Goal: Check status

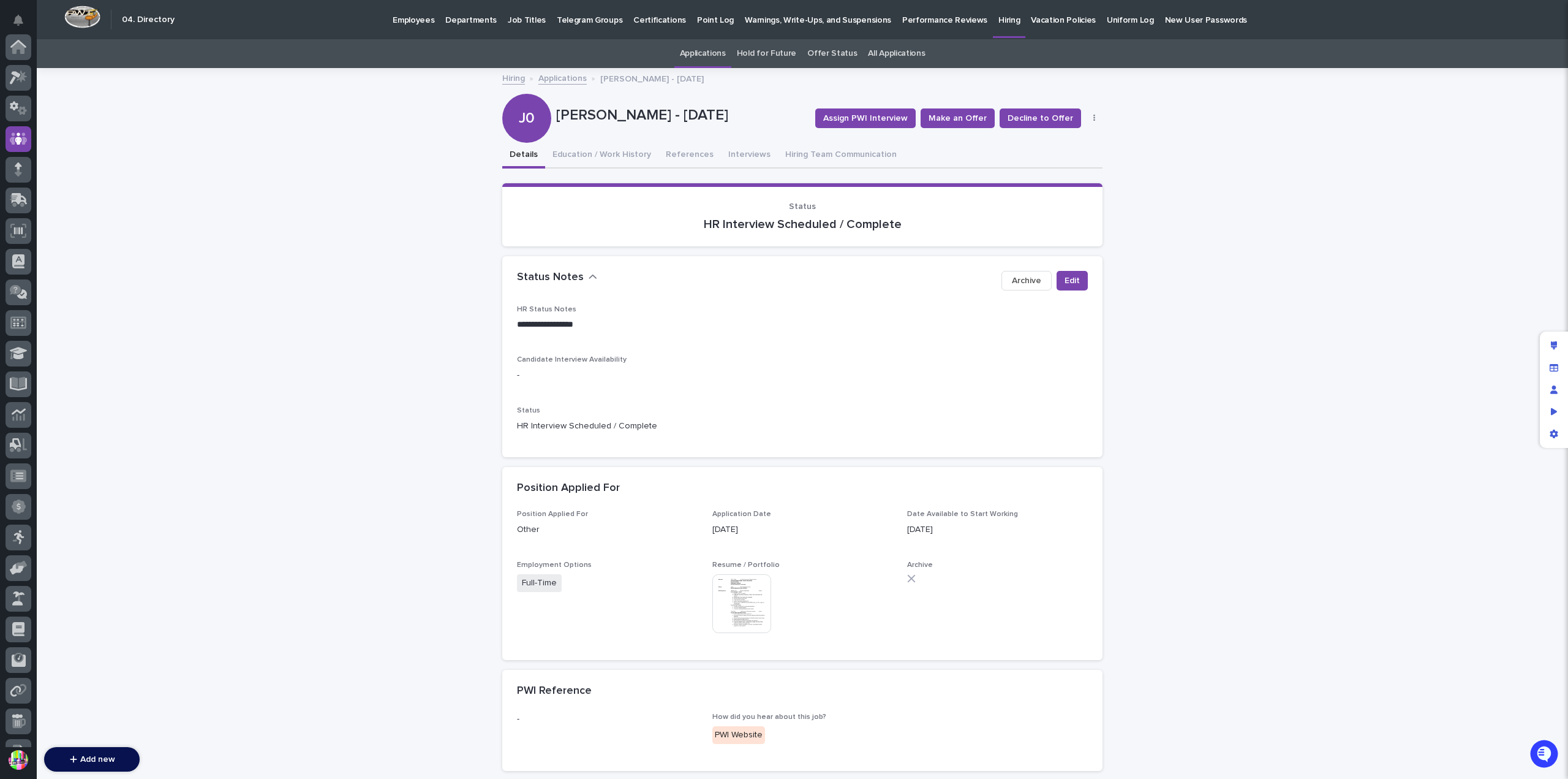
scroll to position [92, 0]
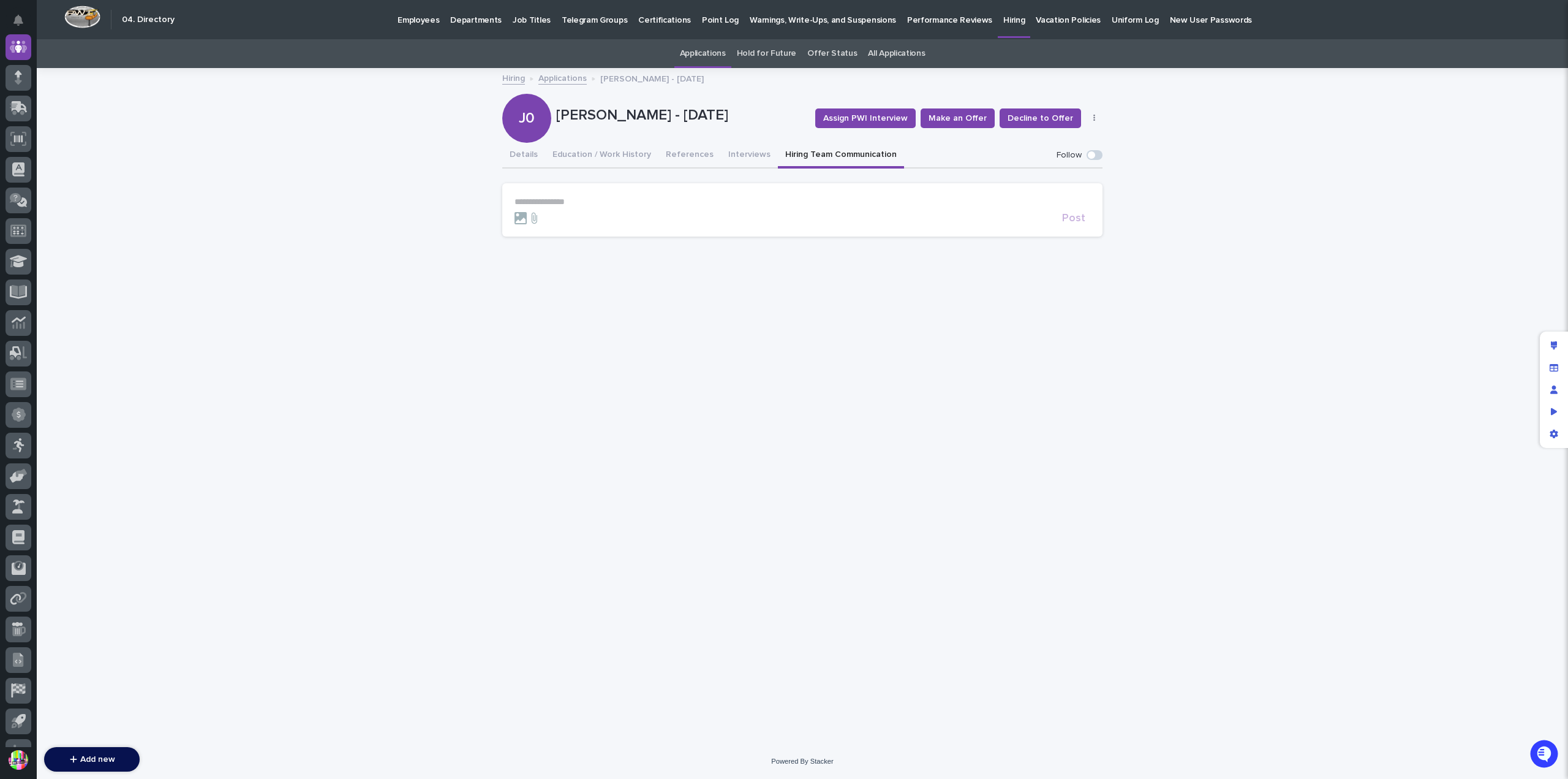
click at [852, 150] on button "Hiring Team Communication" at bounding box center [841, 156] width 126 height 26
click at [516, 154] on button "Details" at bounding box center [524, 156] width 43 height 26
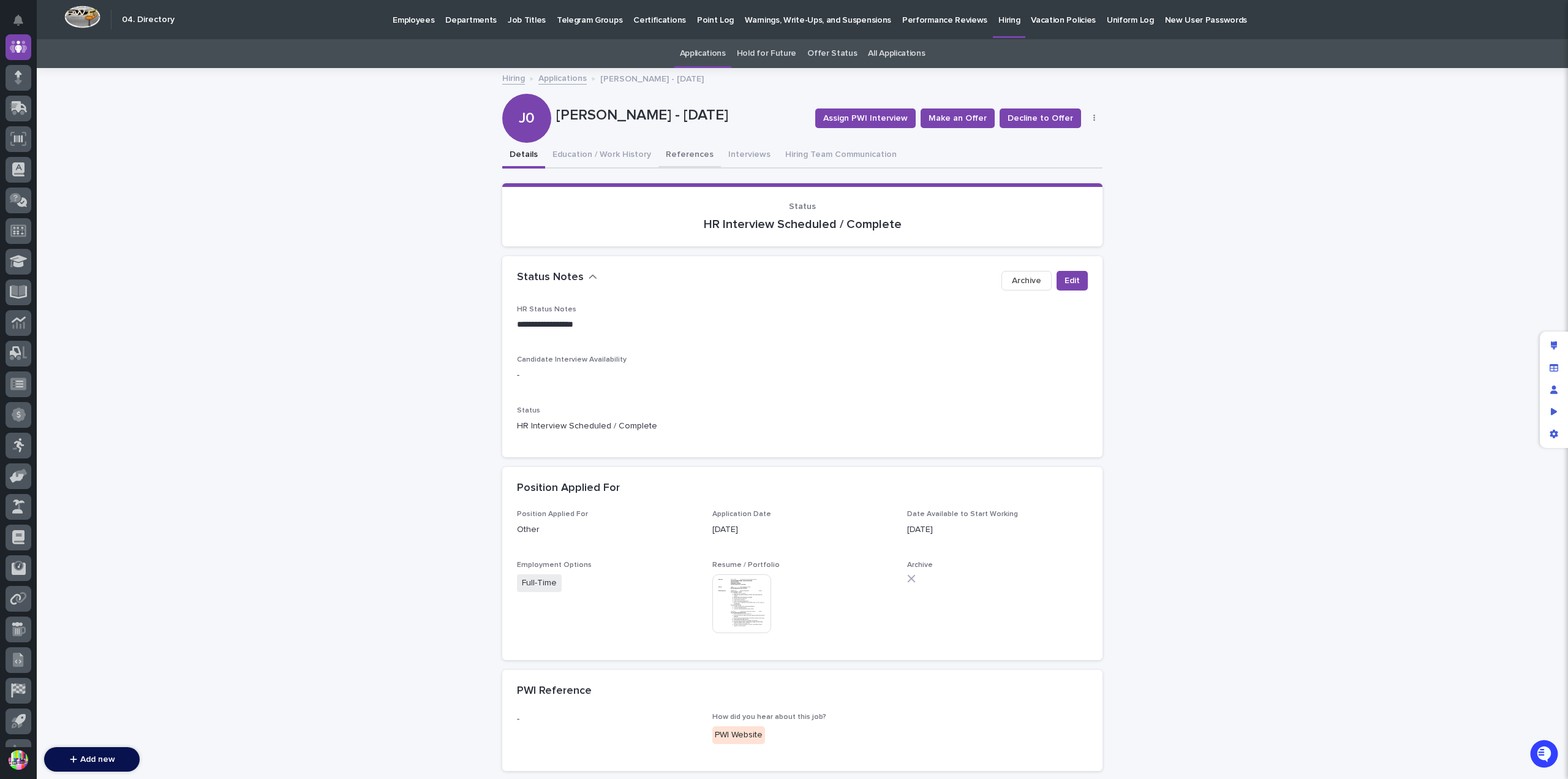
click at [664, 146] on button "References" at bounding box center [690, 156] width 62 height 26
